Goal: Task Accomplishment & Management: Manage account settings

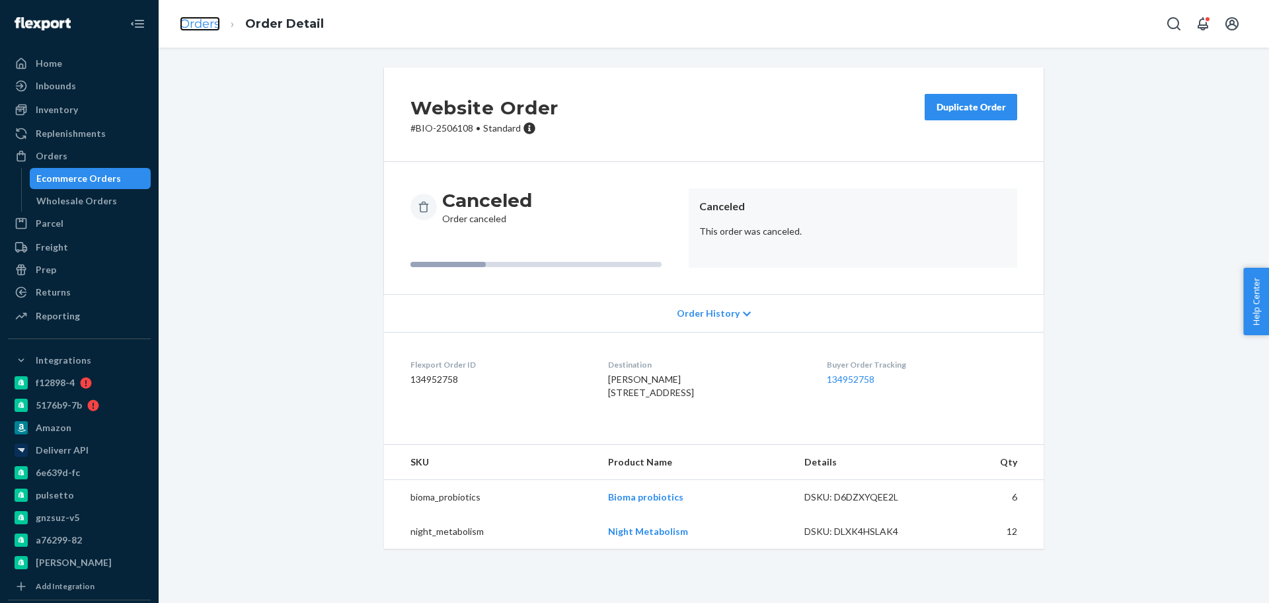
click at [211, 22] on link "Orders" at bounding box center [200, 24] width 40 height 15
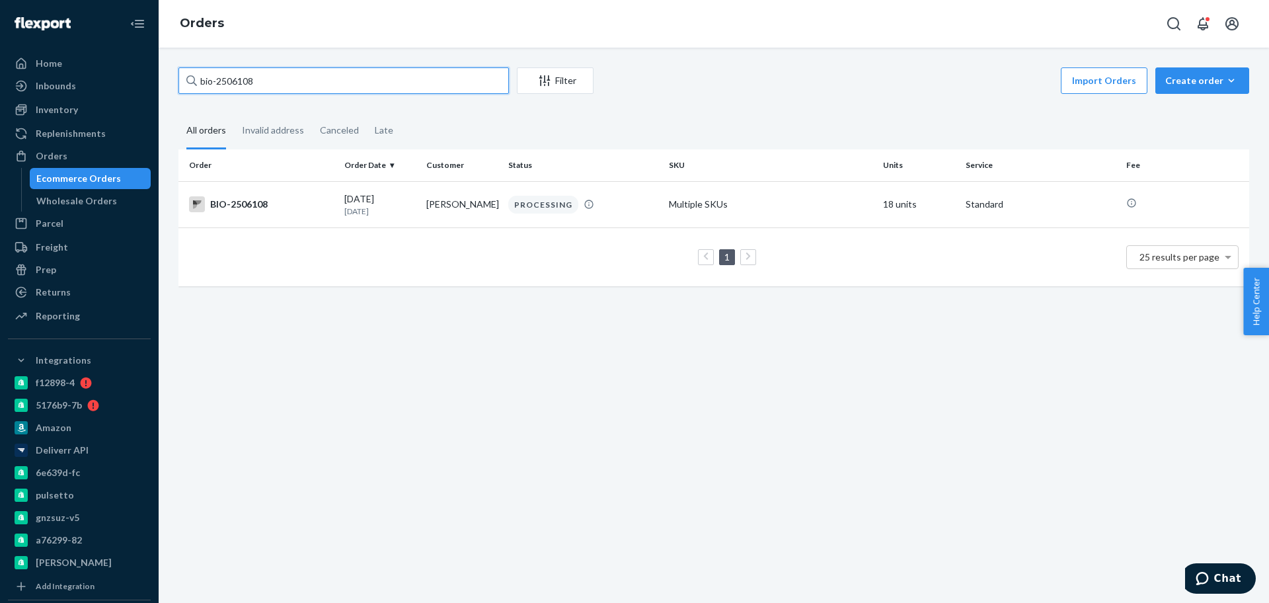
click at [228, 80] on input "bio-2506108" at bounding box center [343, 80] width 330 height 26
paste input "480119"
type input "bio-2480119"
click at [441, 226] on td "Pamela Hoffmann" at bounding box center [462, 204] width 82 height 46
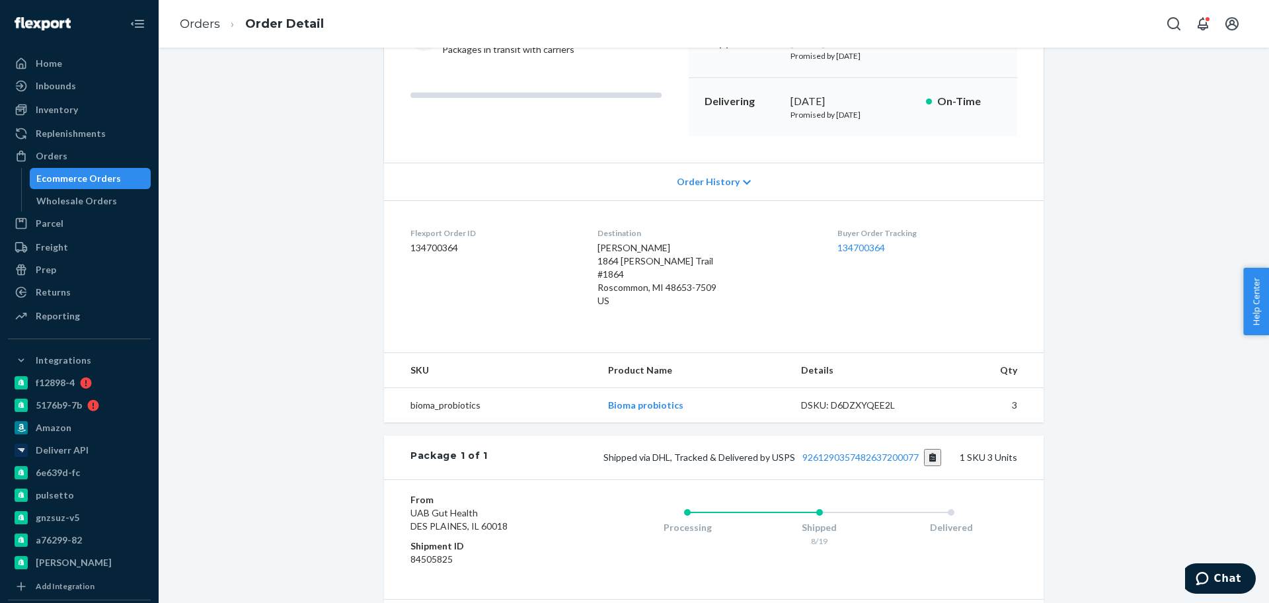
scroll to position [248, 0]
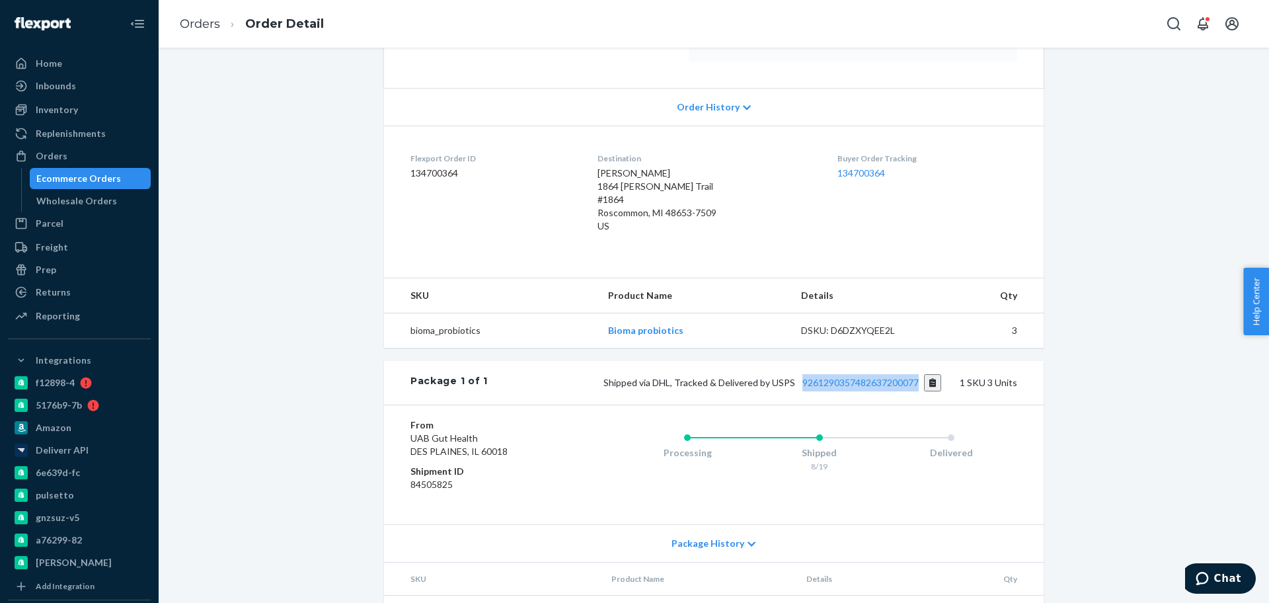
drag, startPoint x: 796, startPoint y: 387, endPoint x: 914, endPoint y: 387, distance: 118.3
click at [914, 387] on div "Package 1 of 1 Shipped via DHL, Tracked & Delivered by USPS 9261290357482637200…" at bounding box center [714, 383] width 660 height 44
copy link "9261290357482637200077"
click at [204, 27] on link "Orders" at bounding box center [200, 24] width 40 height 15
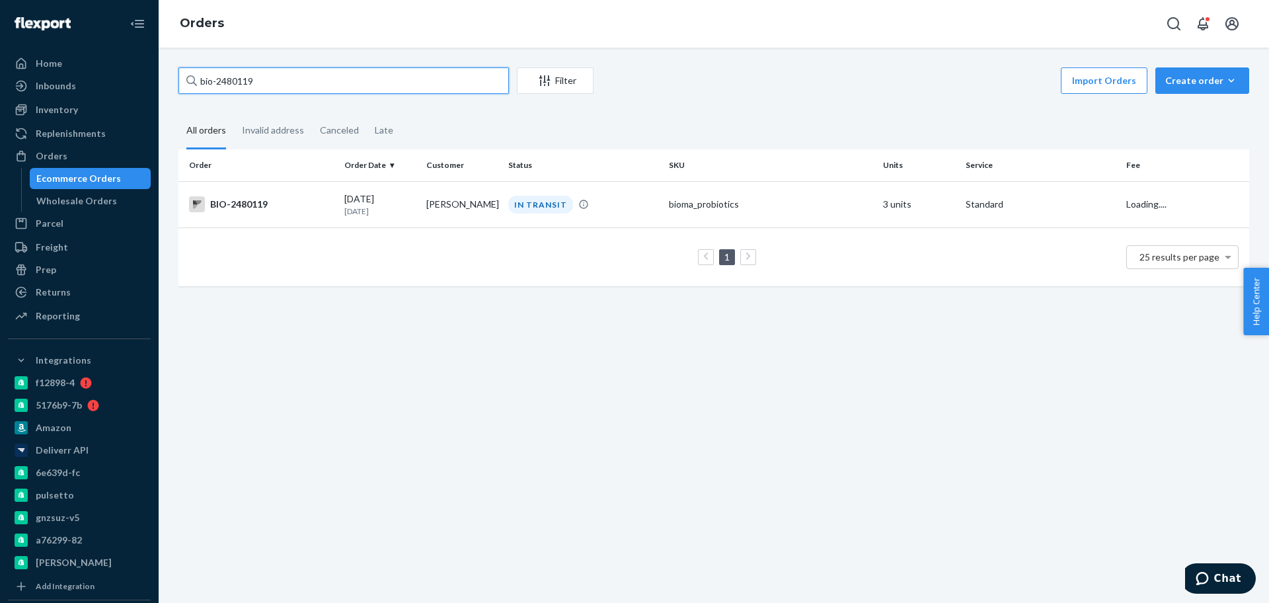
click at [261, 78] on input "bio-2480119" at bounding box center [343, 80] width 330 height 26
click at [243, 79] on input "bio-2480119" at bounding box center [343, 80] width 330 height 26
paste input "373615"
type input "bio-2373615"
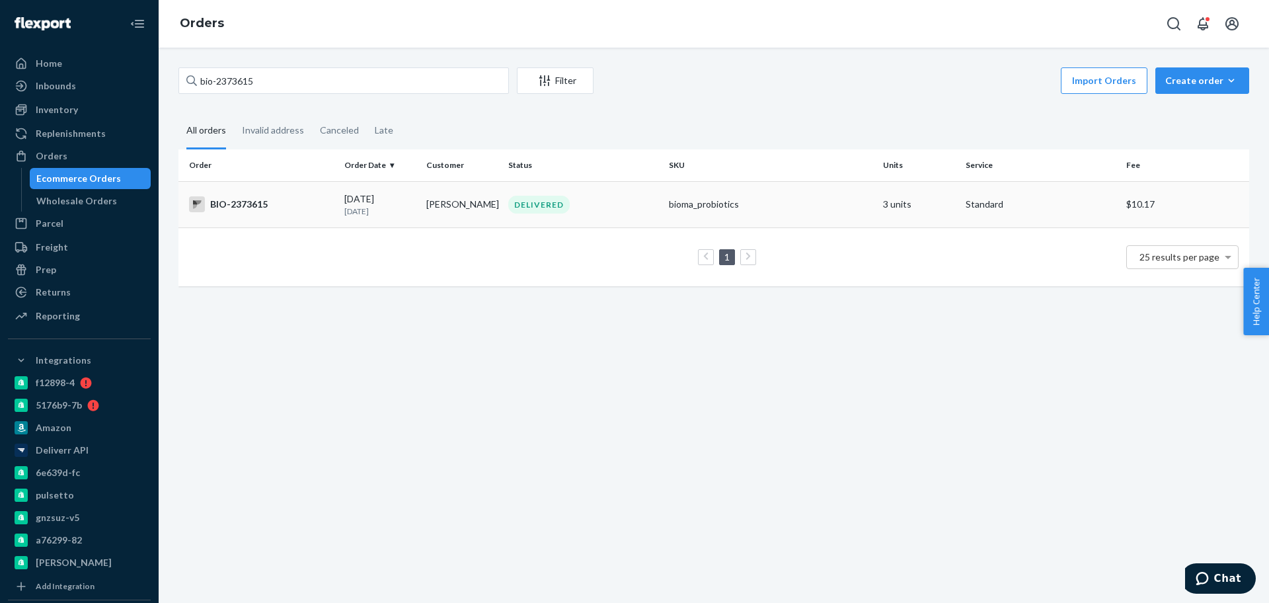
click at [357, 210] on p "17 days ago" at bounding box center [379, 211] width 71 height 11
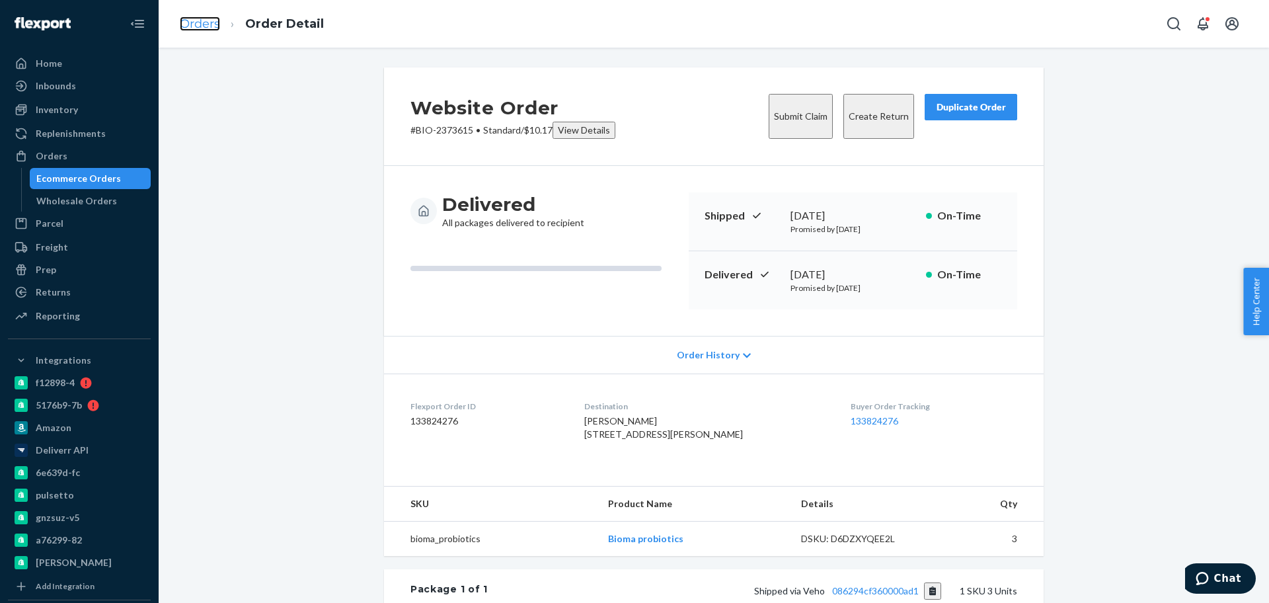
click at [200, 21] on link "Orders" at bounding box center [200, 24] width 40 height 15
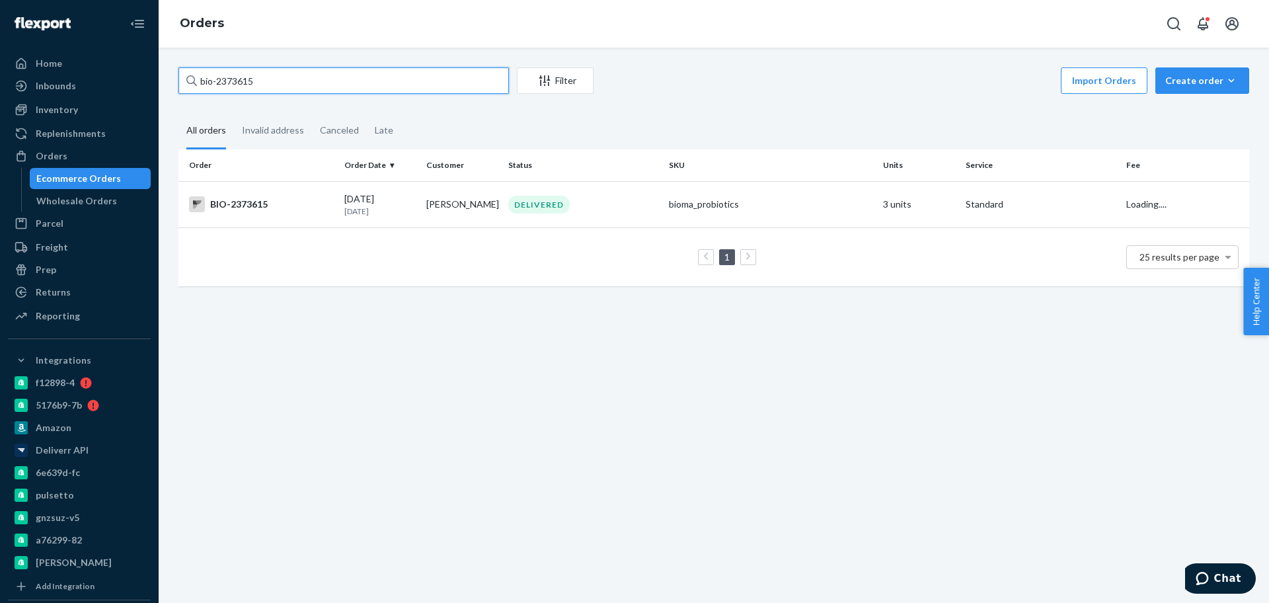
click at [247, 81] on input "bio-2373615" at bounding box center [343, 80] width 330 height 26
paste input "508368"
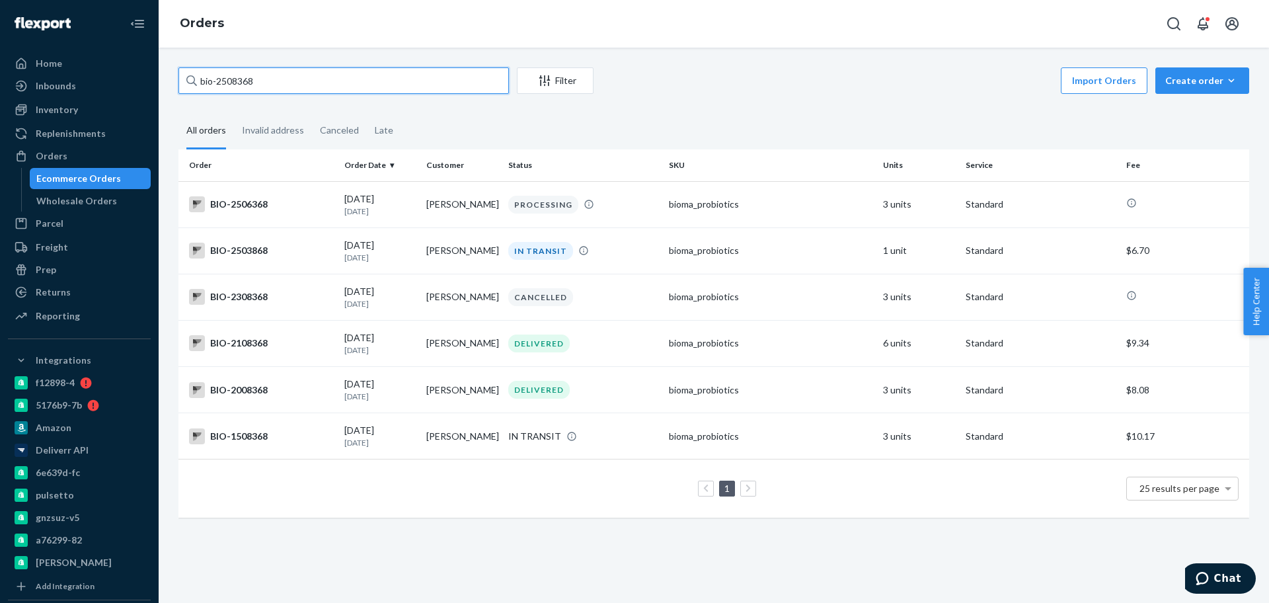
click at [217, 83] on input "bio-2508368" at bounding box center [343, 80] width 330 height 26
click at [243, 85] on input "bio- 2508368" at bounding box center [343, 80] width 330 height 26
paste input "6412"
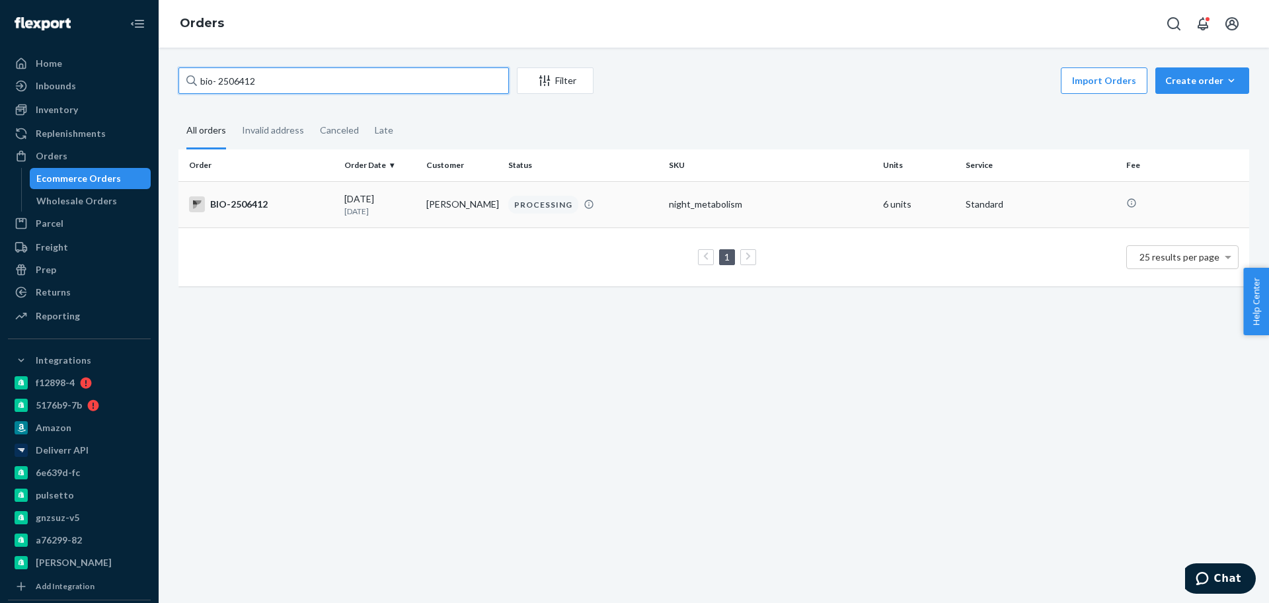
type input "bio- 2506412"
click at [449, 208] on td "Terlicia Hampton" at bounding box center [462, 204] width 82 height 46
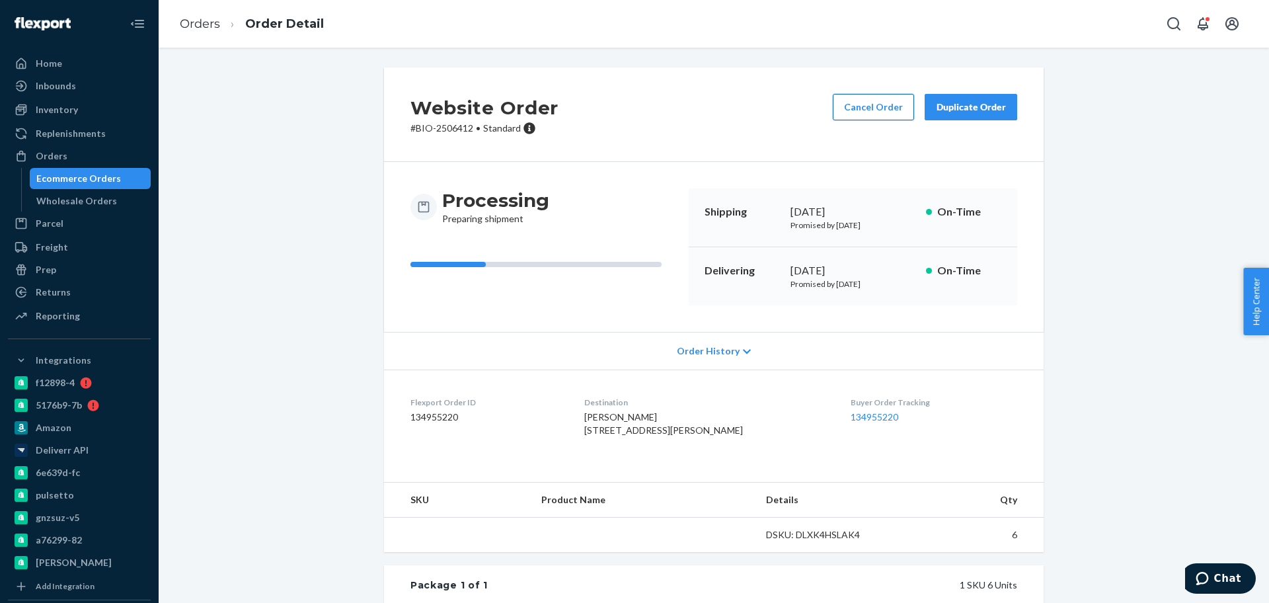
click at [857, 112] on button "Cancel Order" at bounding box center [873, 107] width 81 height 26
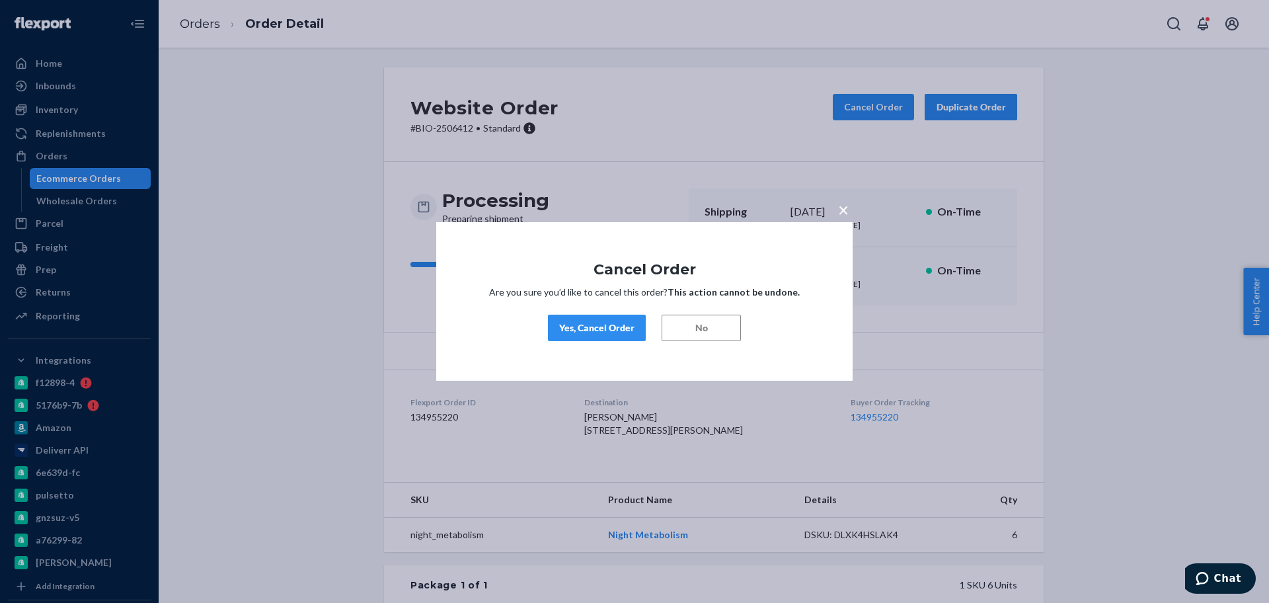
click at [587, 335] on button "Yes, Cancel Order" at bounding box center [597, 328] width 98 height 26
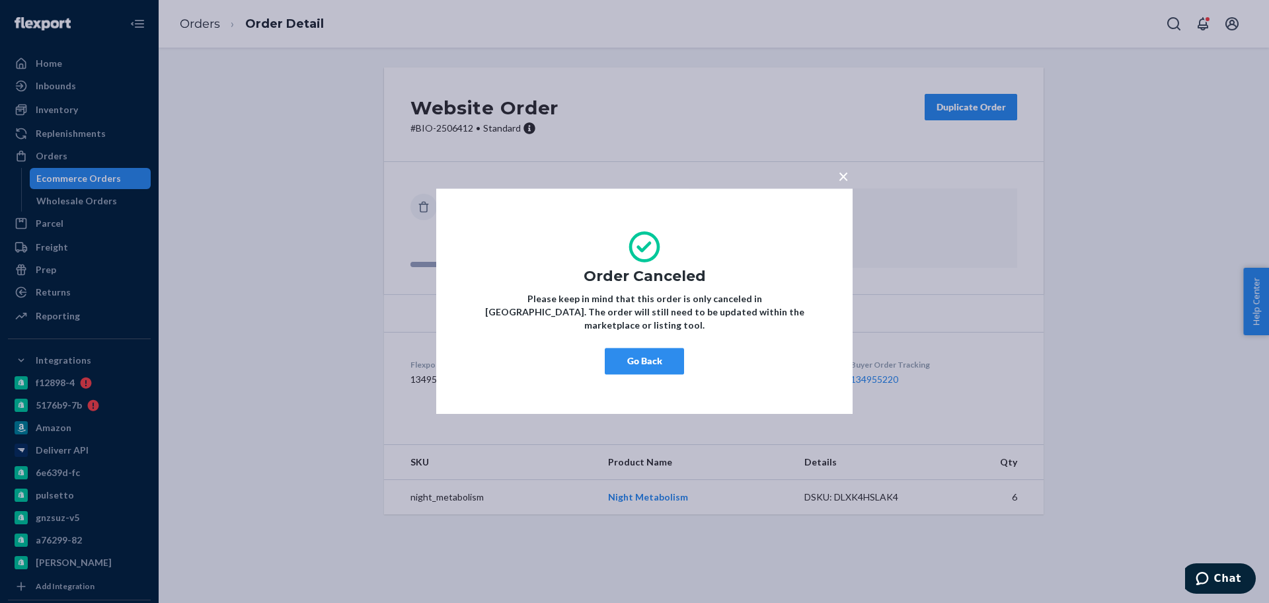
click at [651, 356] on button "Go Back" at bounding box center [644, 361] width 79 height 26
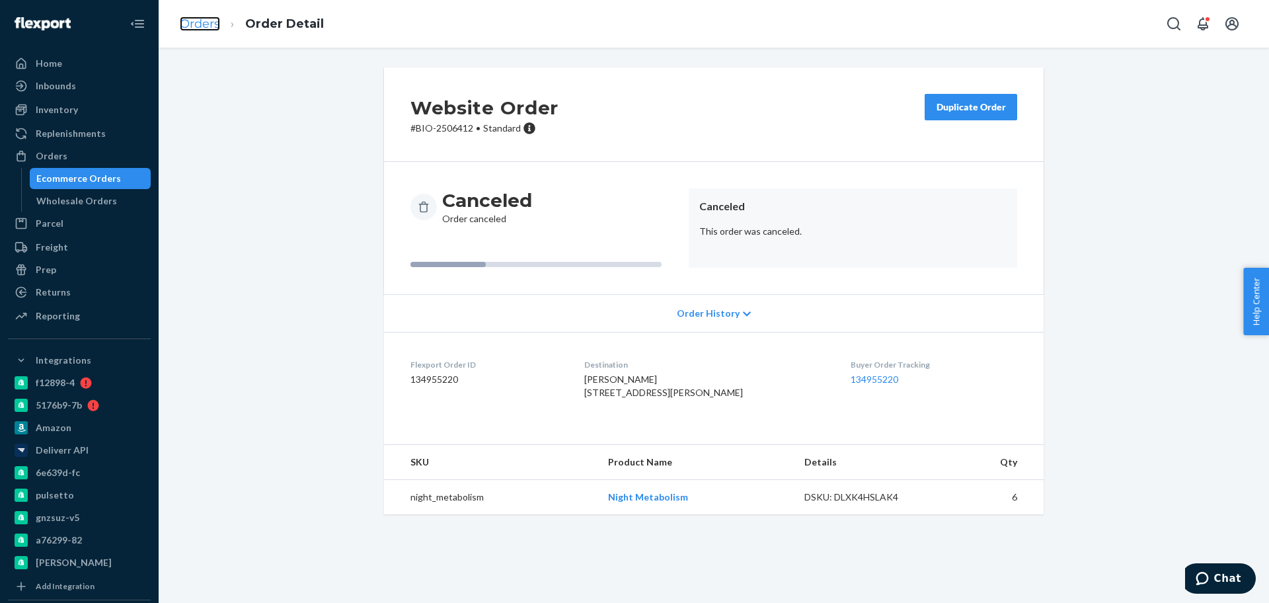
click at [215, 23] on link "Orders" at bounding box center [200, 24] width 40 height 15
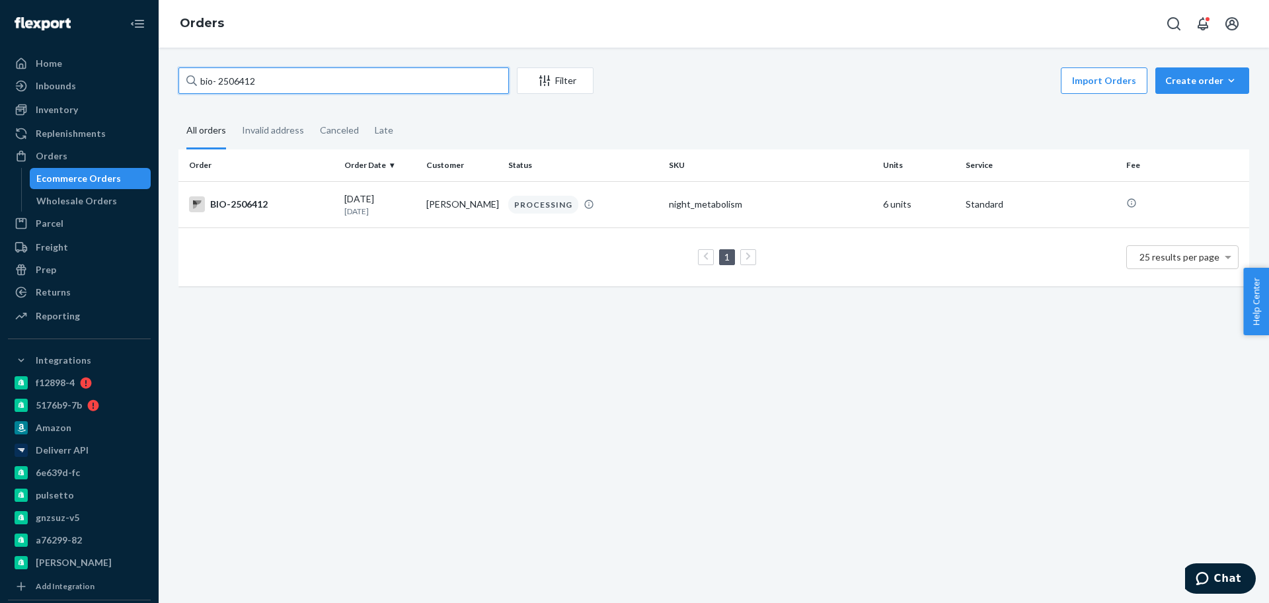
click at [248, 84] on input "bio- 2506412" at bounding box center [343, 80] width 330 height 26
paste input "473476"
type input "bio- 2473476"
click at [452, 203] on td "Tamela Haughton" at bounding box center [462, 204] width 82 height 46
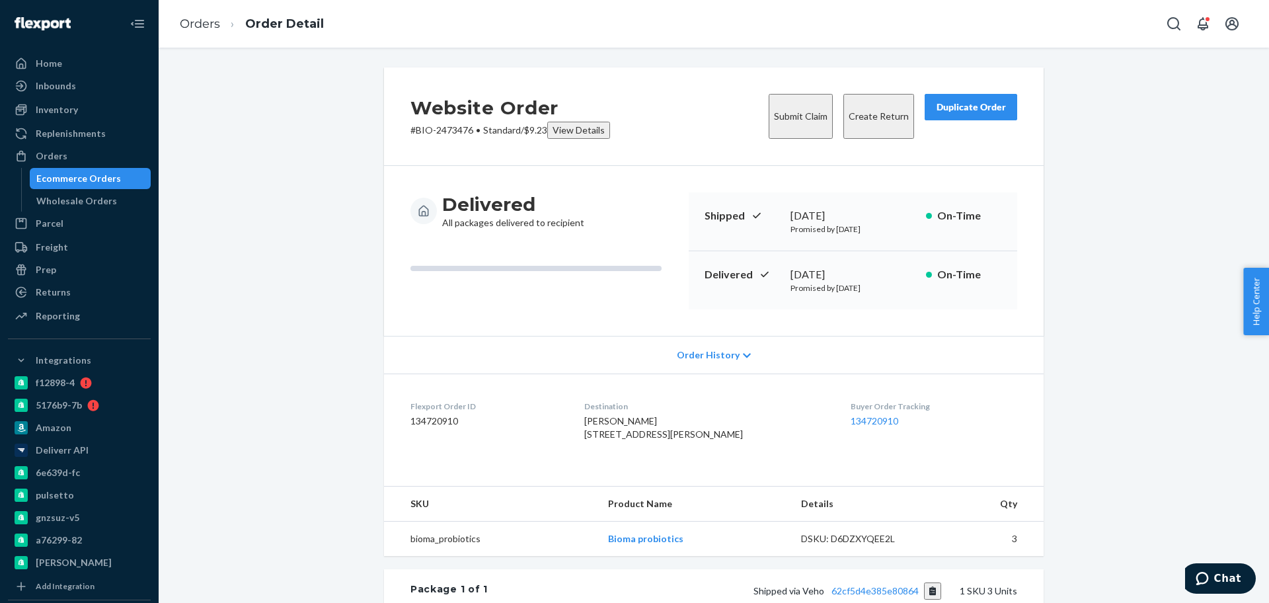
click at [864, 110] on button "Create Return" at bounding box center [878, 116] width 71 height 45
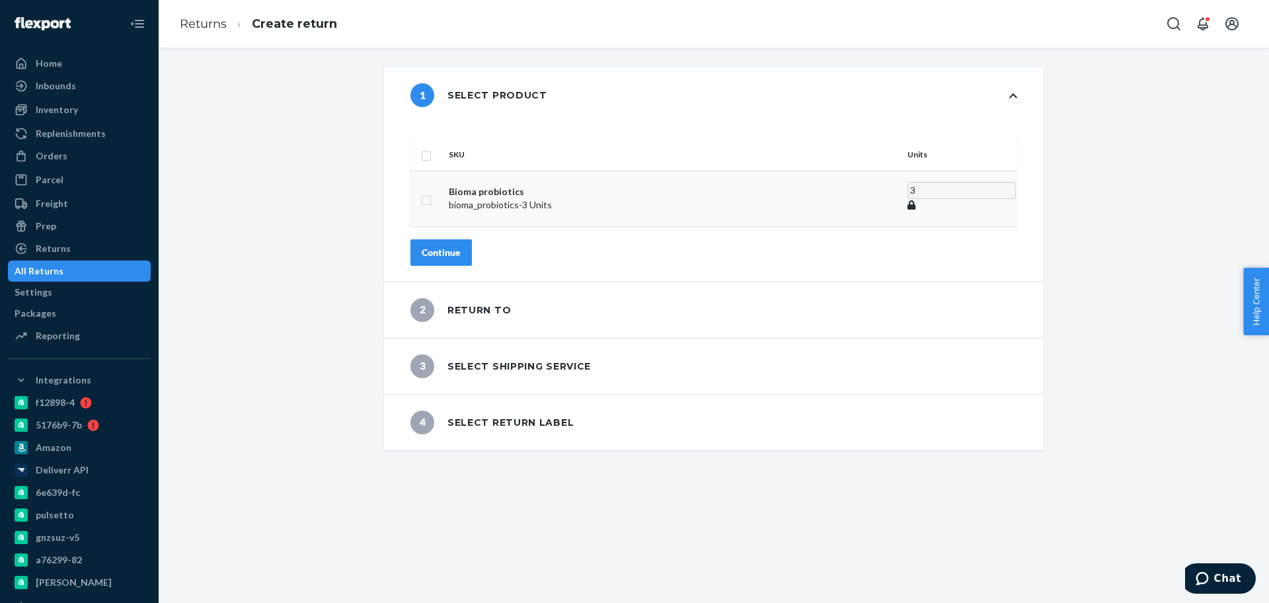
drag, startPoint x: 457, startPoint y: 143, endPoint x: 465, endPoint y: 192, distance: 50.2
click at [432, 147] on input "checkbox" at bounding box center [426, 154] width 11 height 14
checkbox input "true"
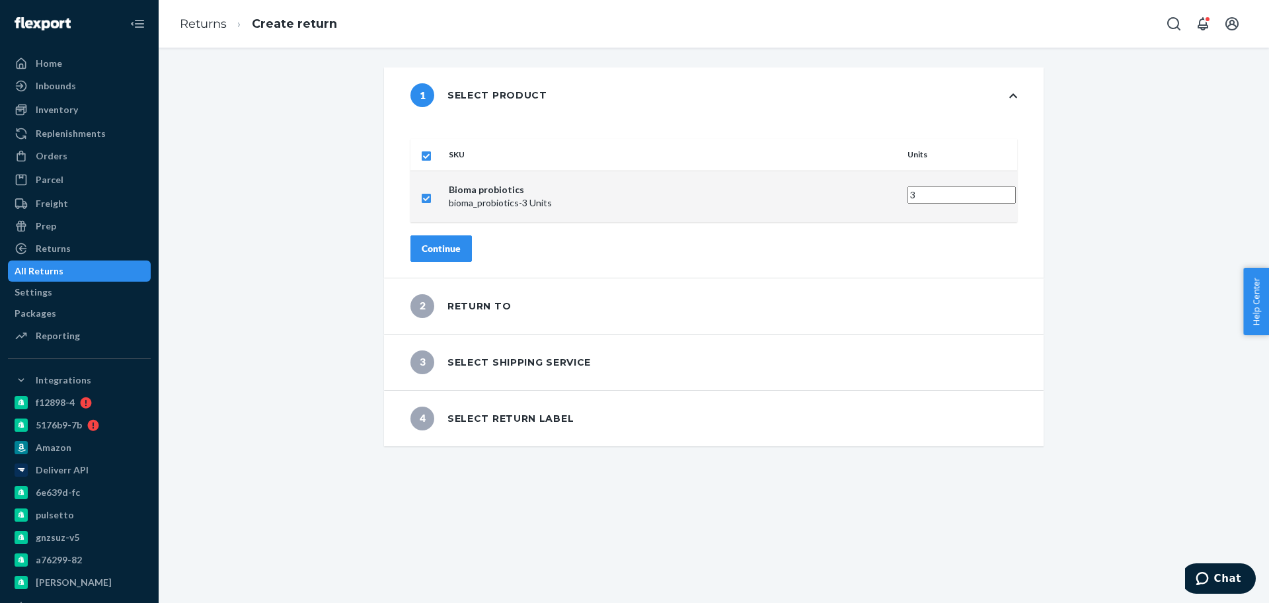
click at [472, 235] on button "Continue" at bounding box center [440, 248] width 61 height 26
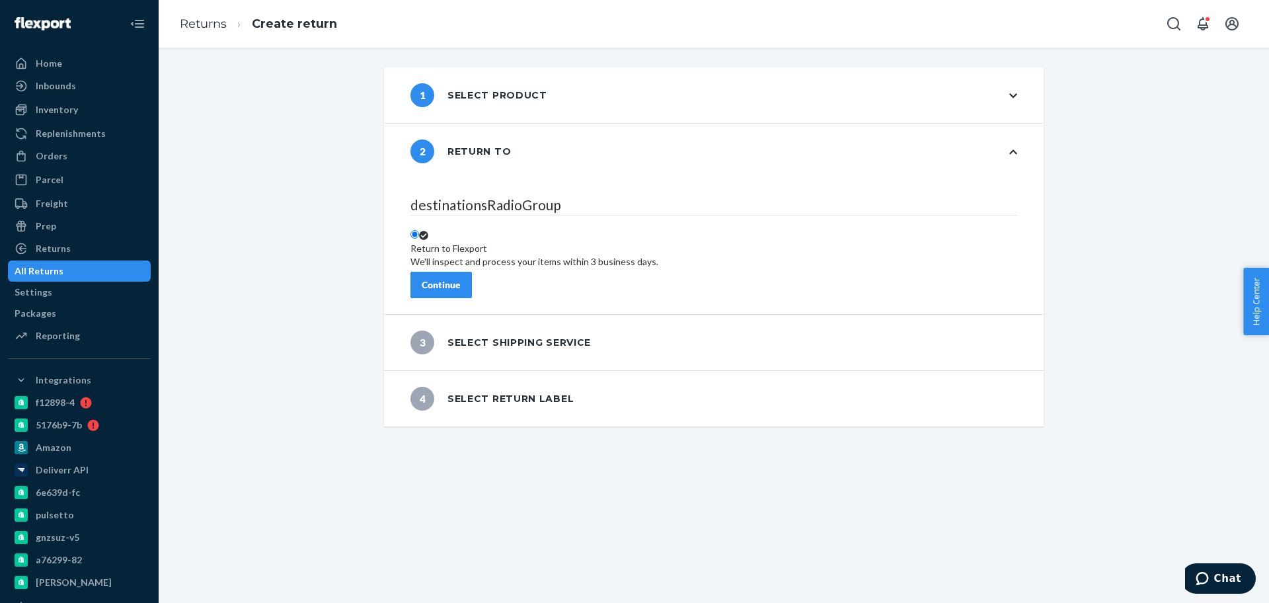
click at [461, 278] on div "Continue" at bounding box center [441, 284] width 39 height 13
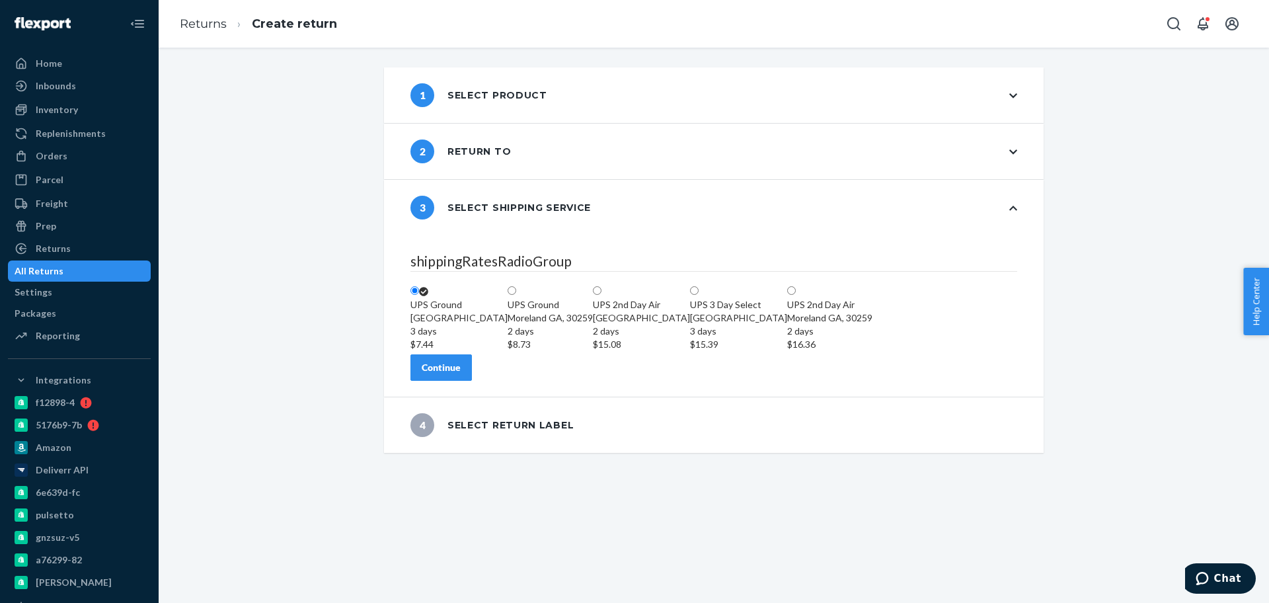
click at [459, 374] on div "Continue" at bounding box center [441, 367] width 39 height 13
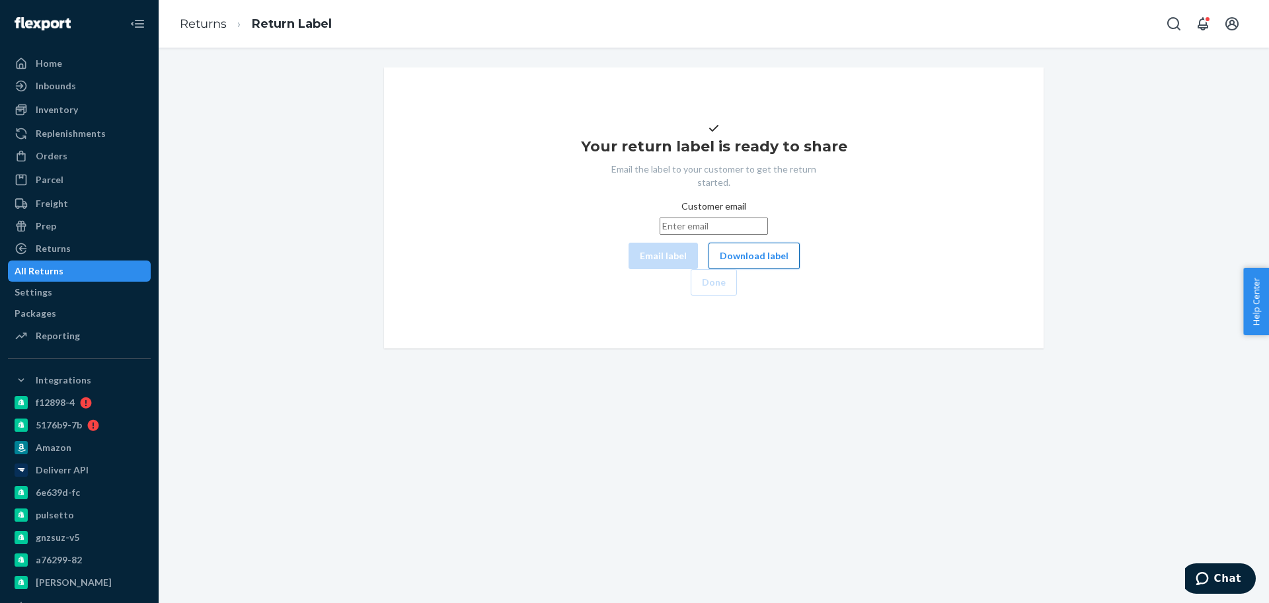
click at [708, 269] on button "Download label" at bounding box center [753, 256] width 91 height 26
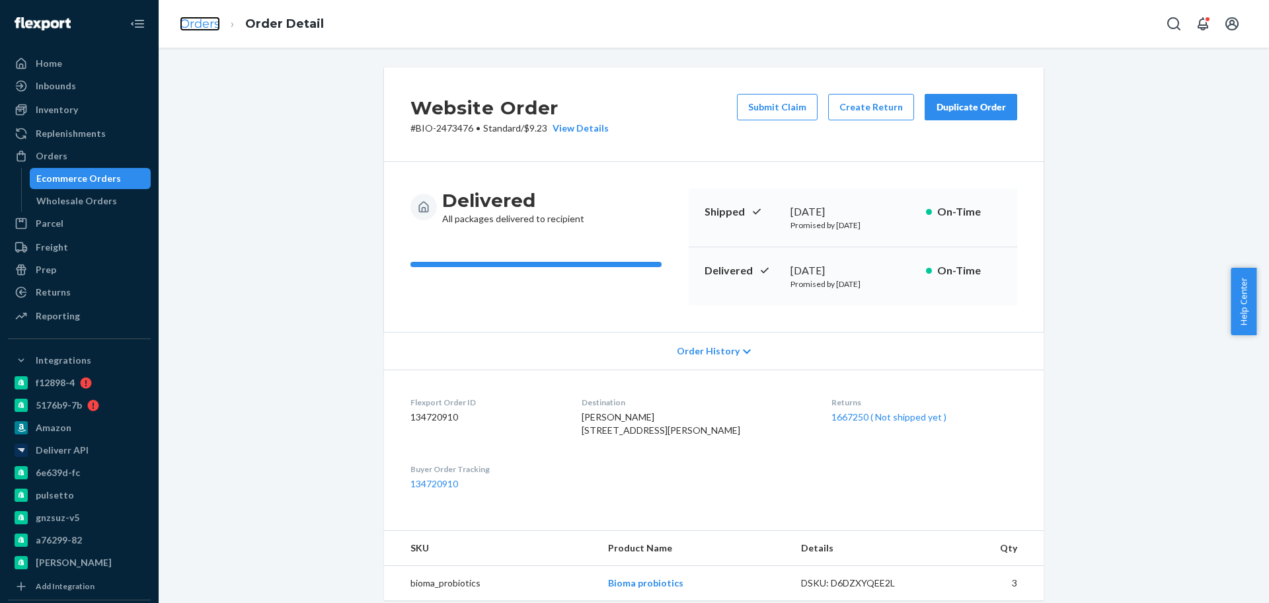
click at [200, 19] on link "Orders" at bounding box center [200, 24] width 40 height 15
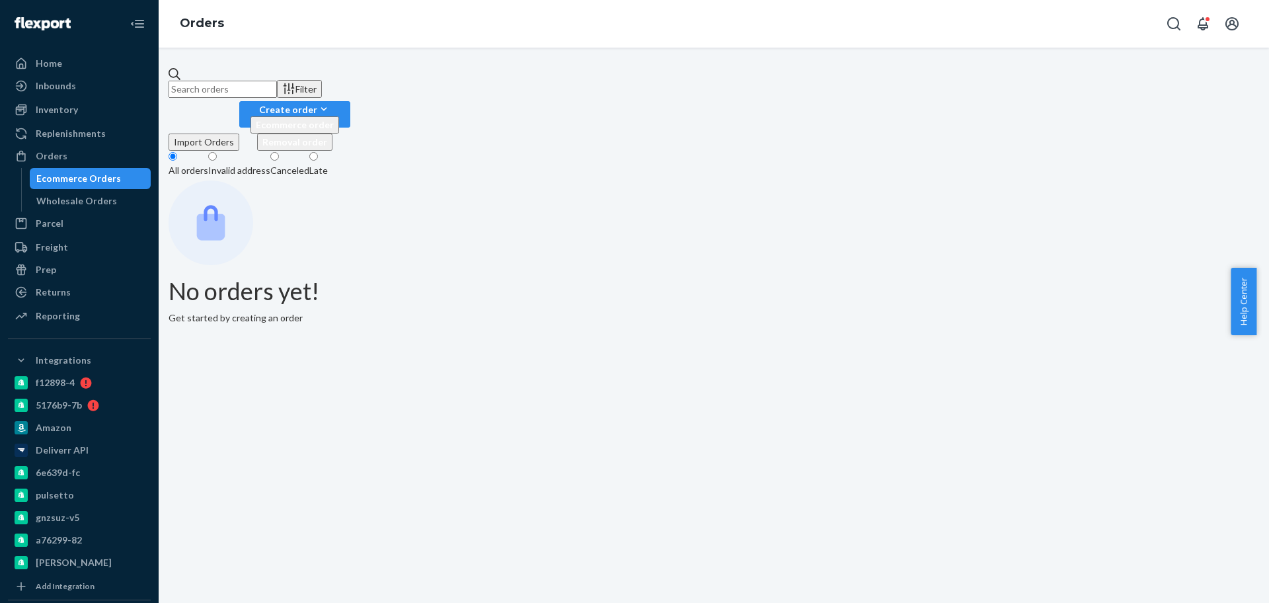
click at [236, 83] on input "text" at bounding box center [223, 89] width 108 height 17
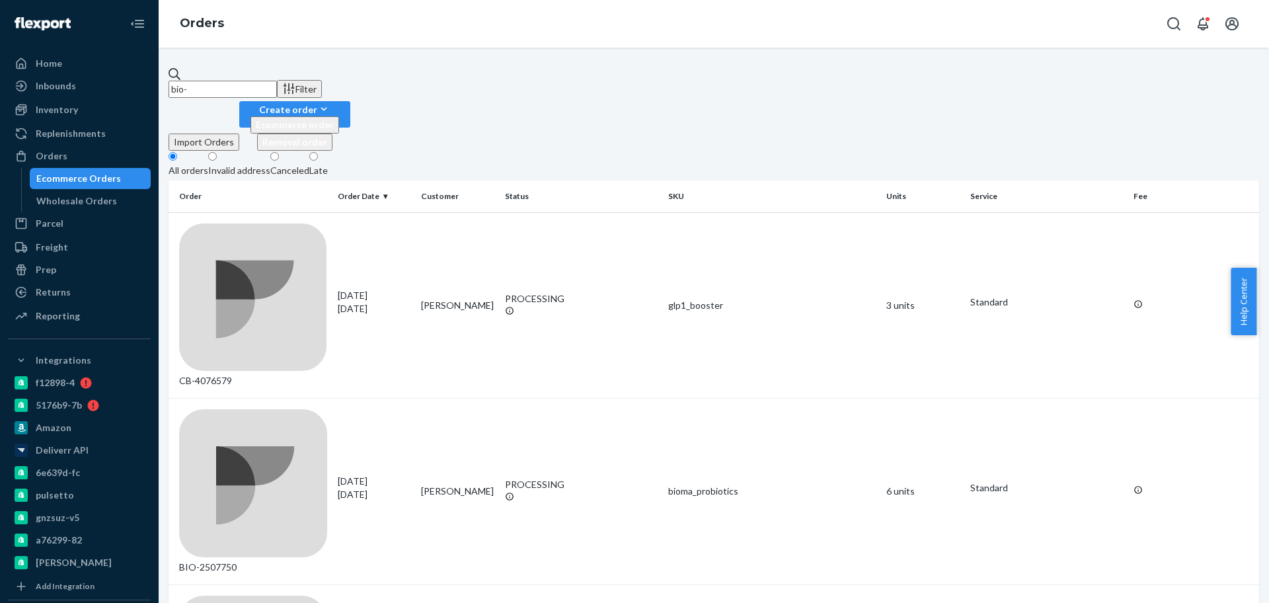
paste input "2508532"
click at [236, 81] on input "bio-2508532" at bounding box center [223, 89] width 108 height 17
paste input "45"
type input "bio-2508545"
